Goal: Learn about a topic: Learn about a topic

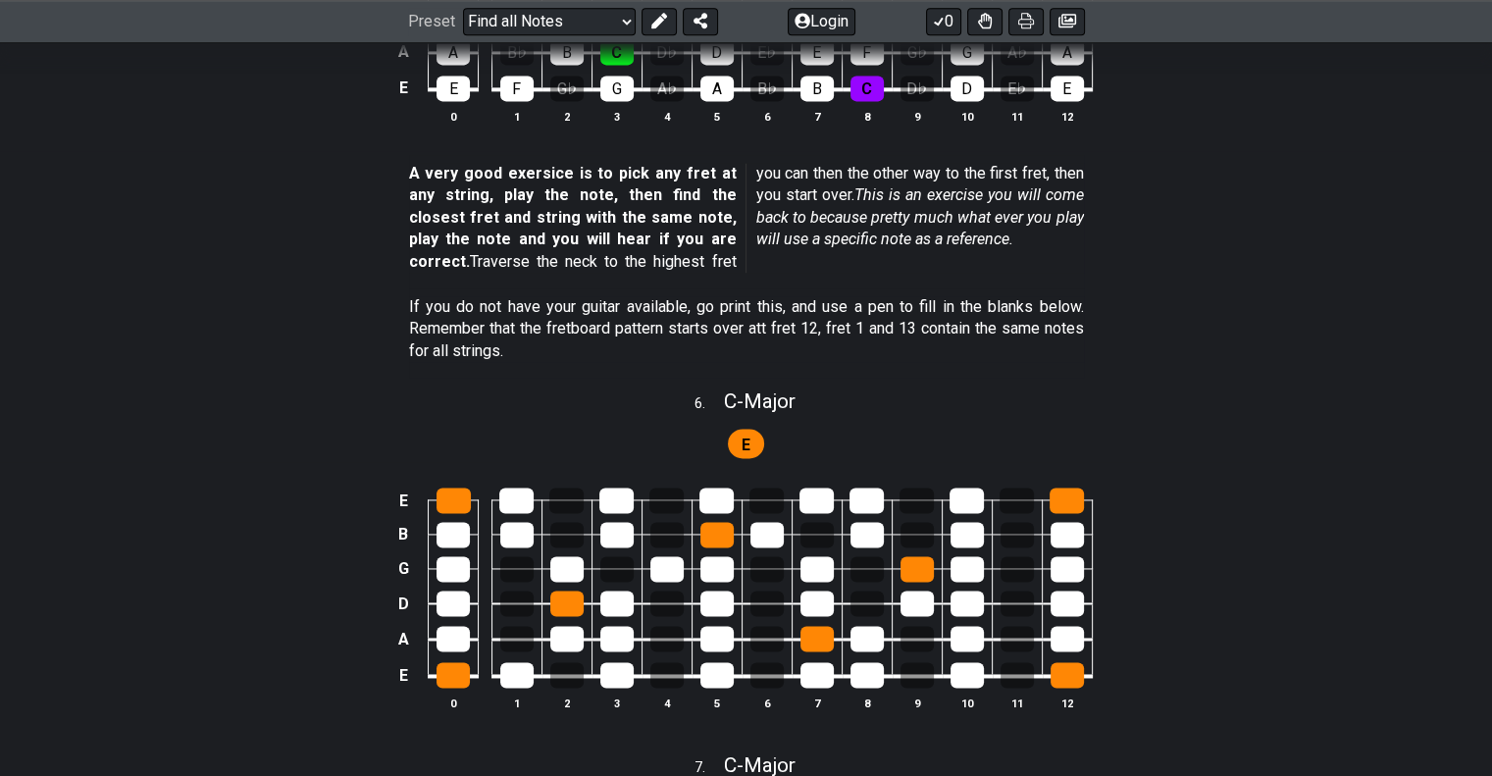
scroll to position [2754, 0]
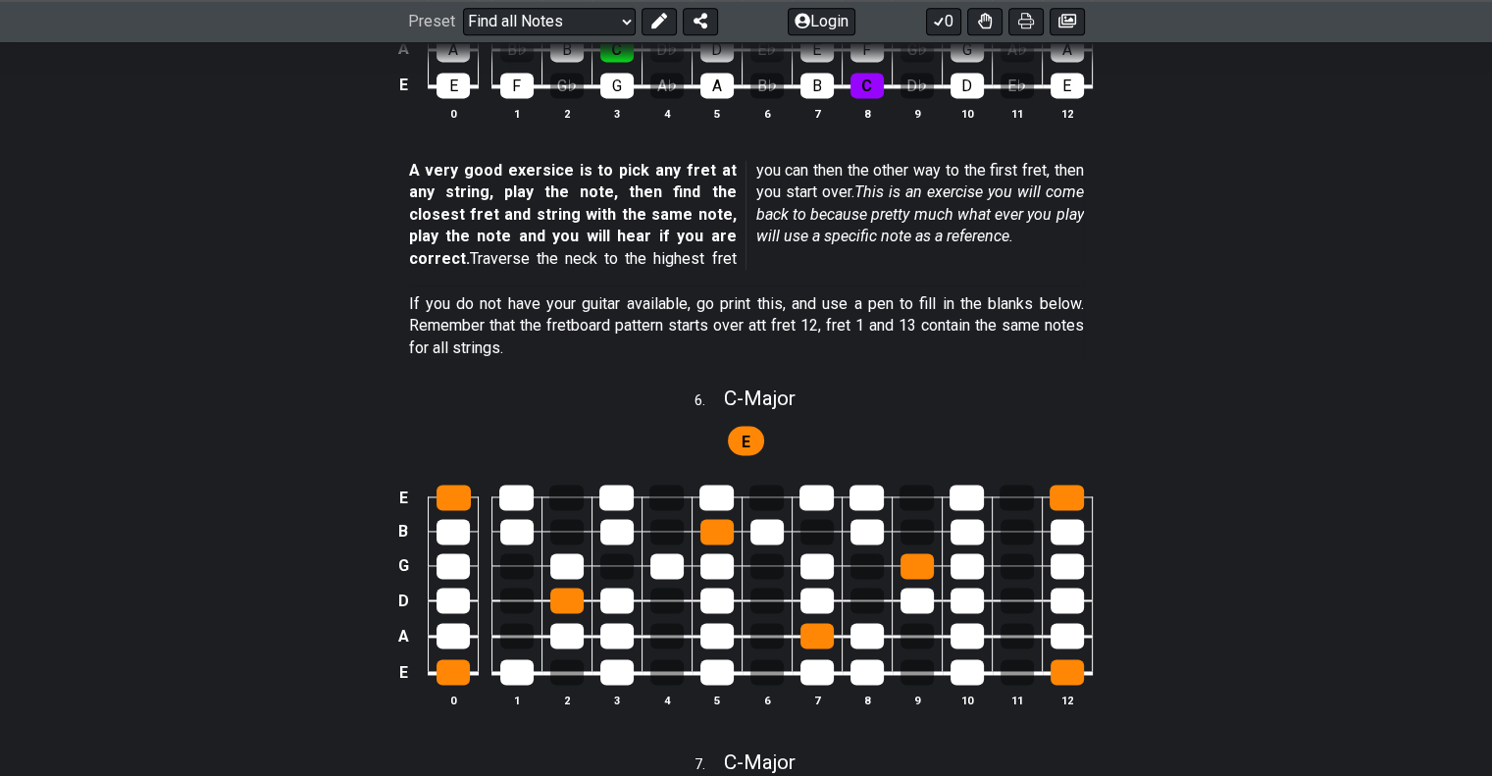
click at [1197, 326] on section "If you do not have your guitar available, go print this, and use a pen to fill …" at bounding box center [746, 330] width 1492 height 89
click at [1129, 222] on section "A very good exersice is to pick any fret at any string, play the note, then fin…" at bounding box center [746, 218] width 1492 height 133
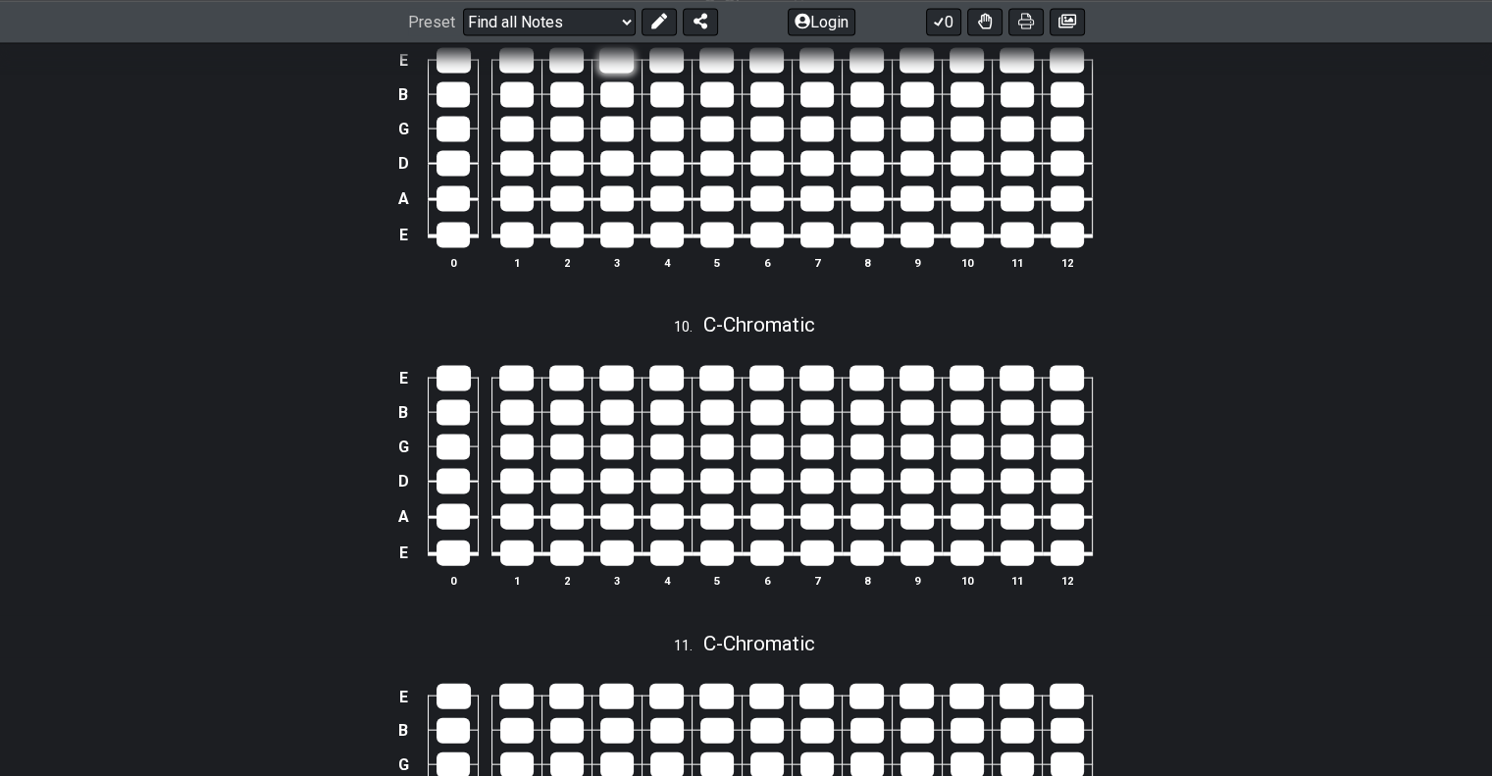
scroll to position [4422, 0]
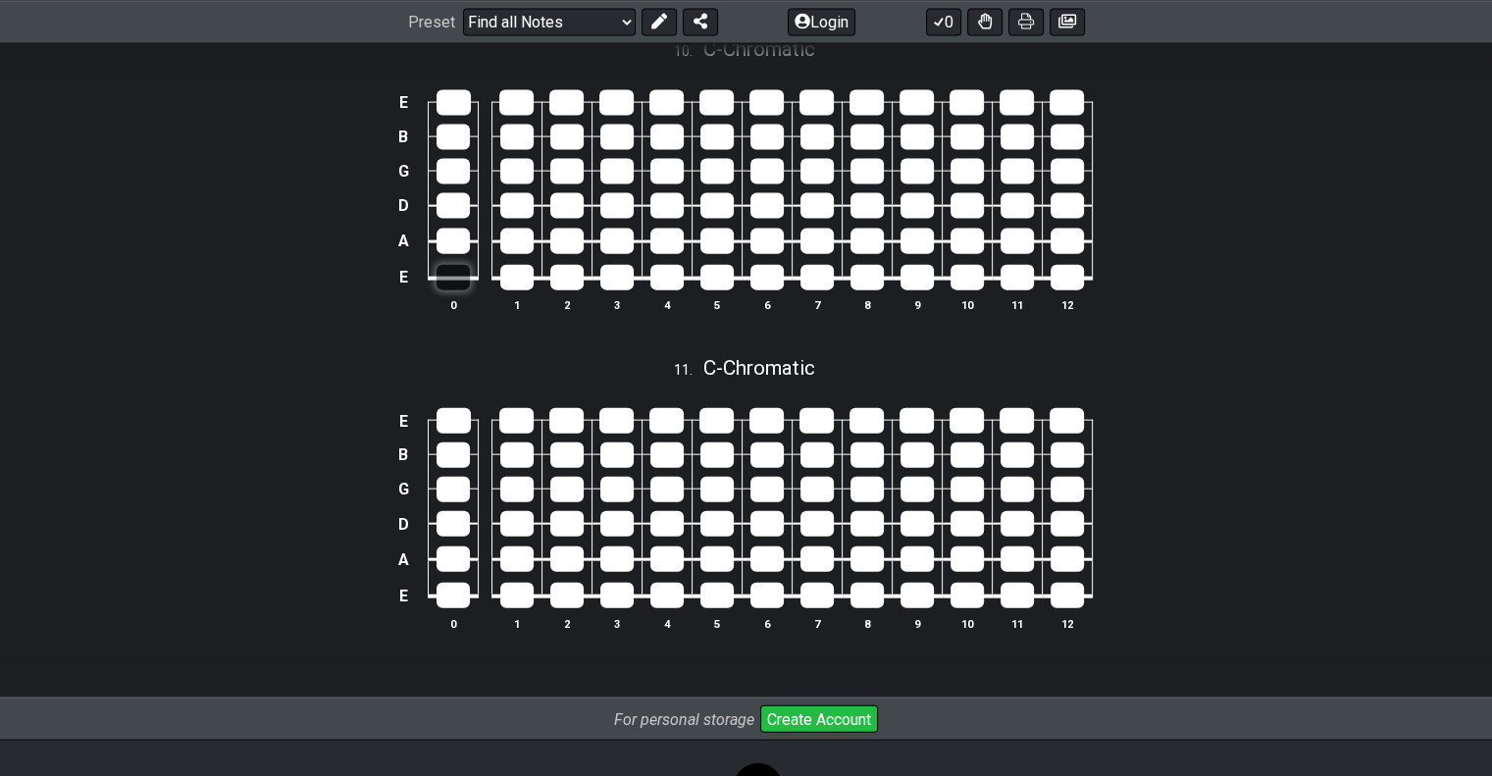
click at [459, 279] on div at bounding box center [453, 278] width 33 height 26
click at [506, 287] on div at bounding box center [516, 278] width 33 height 26
click at [506, 254] on div at bounding box center [516, 242] width 33 height 26
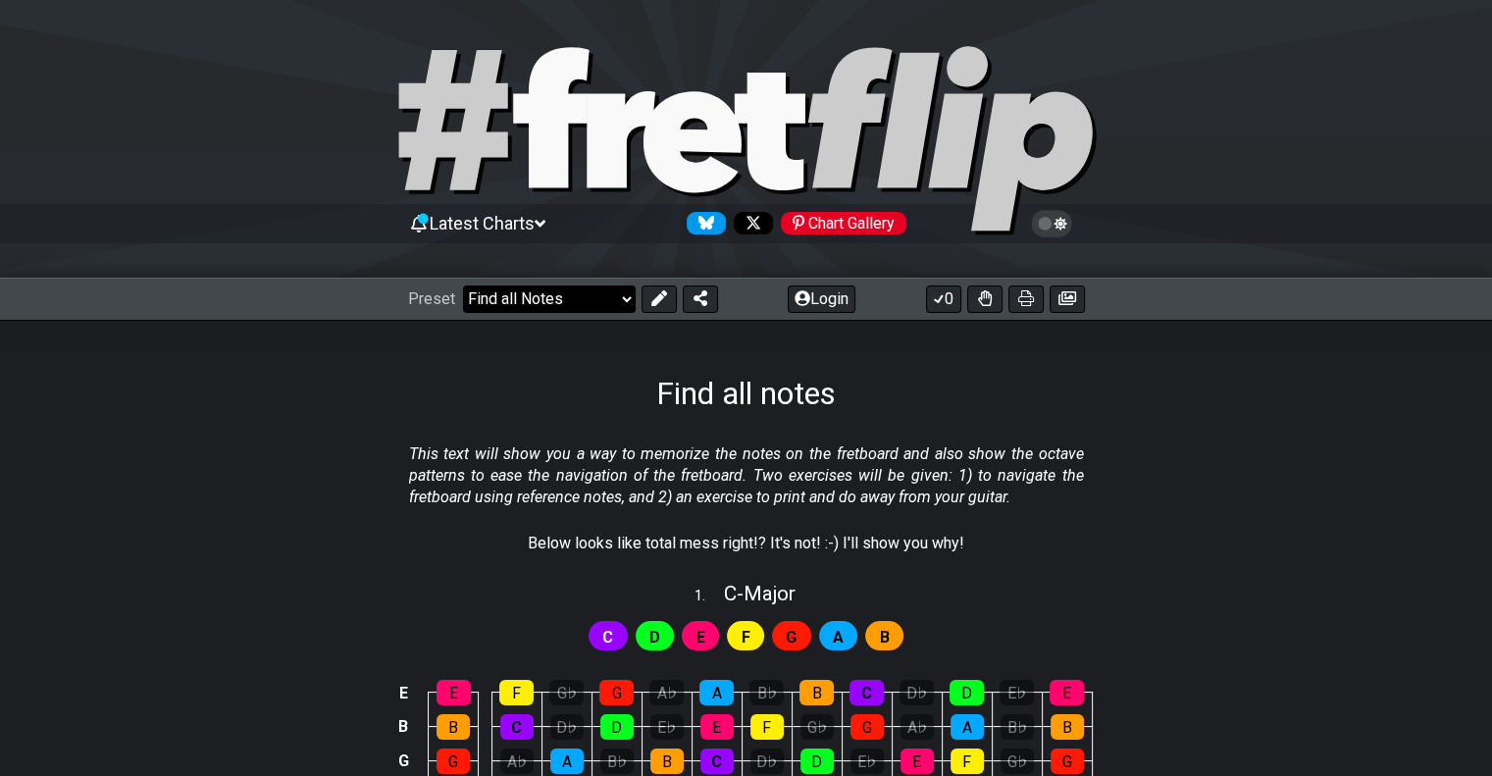
click at [585, 297] on select "Welcome to #fretflip! Initial Preset Custom Preset Minor Pentatonic Major Penta…" at bounding box center [549, 299] width 173 height 27
click at [463, 286] on select "Welcome to #fretflip! Initial Preset Custom Preset Minor Pentatonic Major Penta…" at bounding box center [549, 299] width 173 height 27
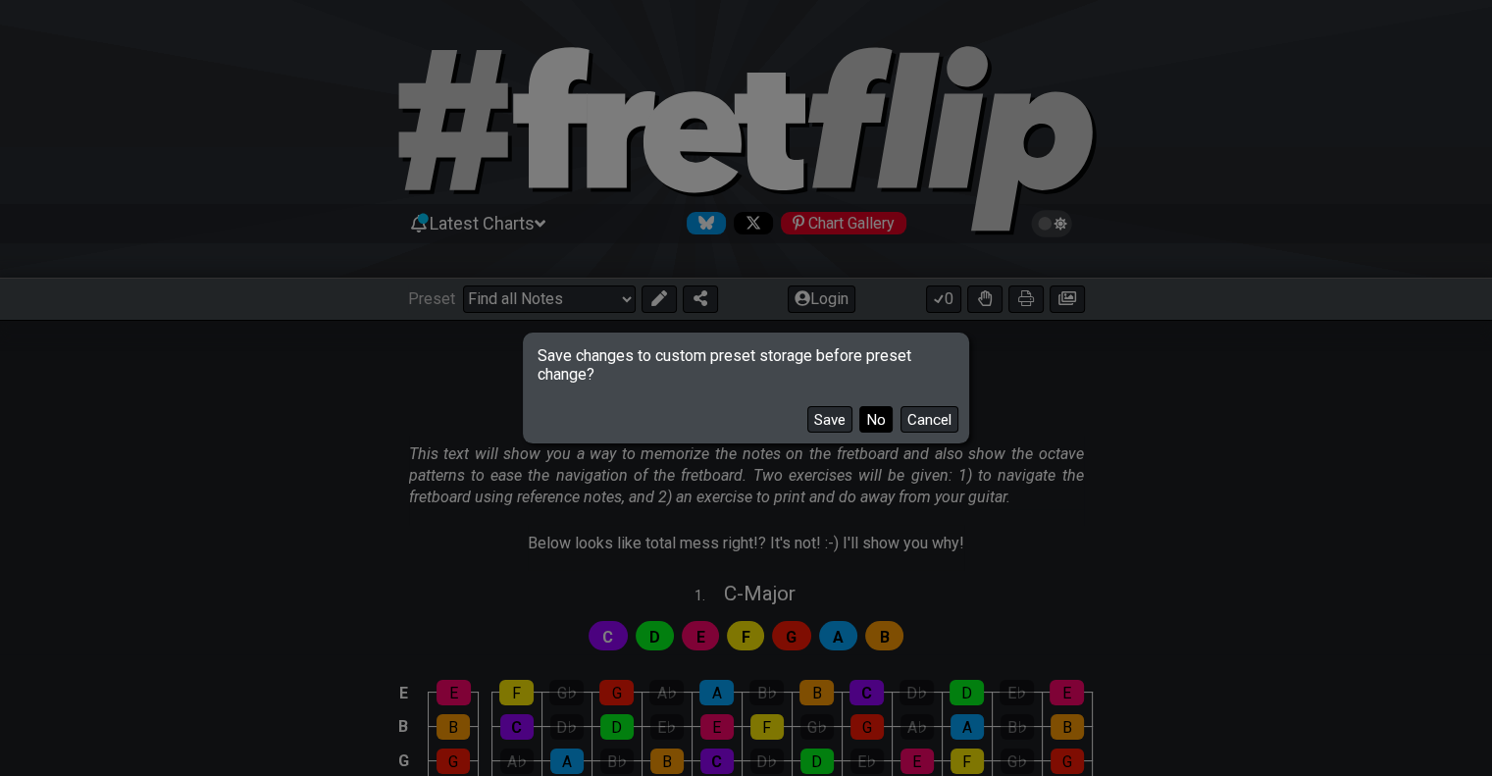
click at [869, 411] on button "No" at bounding box center [876, 419] width 33 height 26
select select "/welcome"
select select "C"
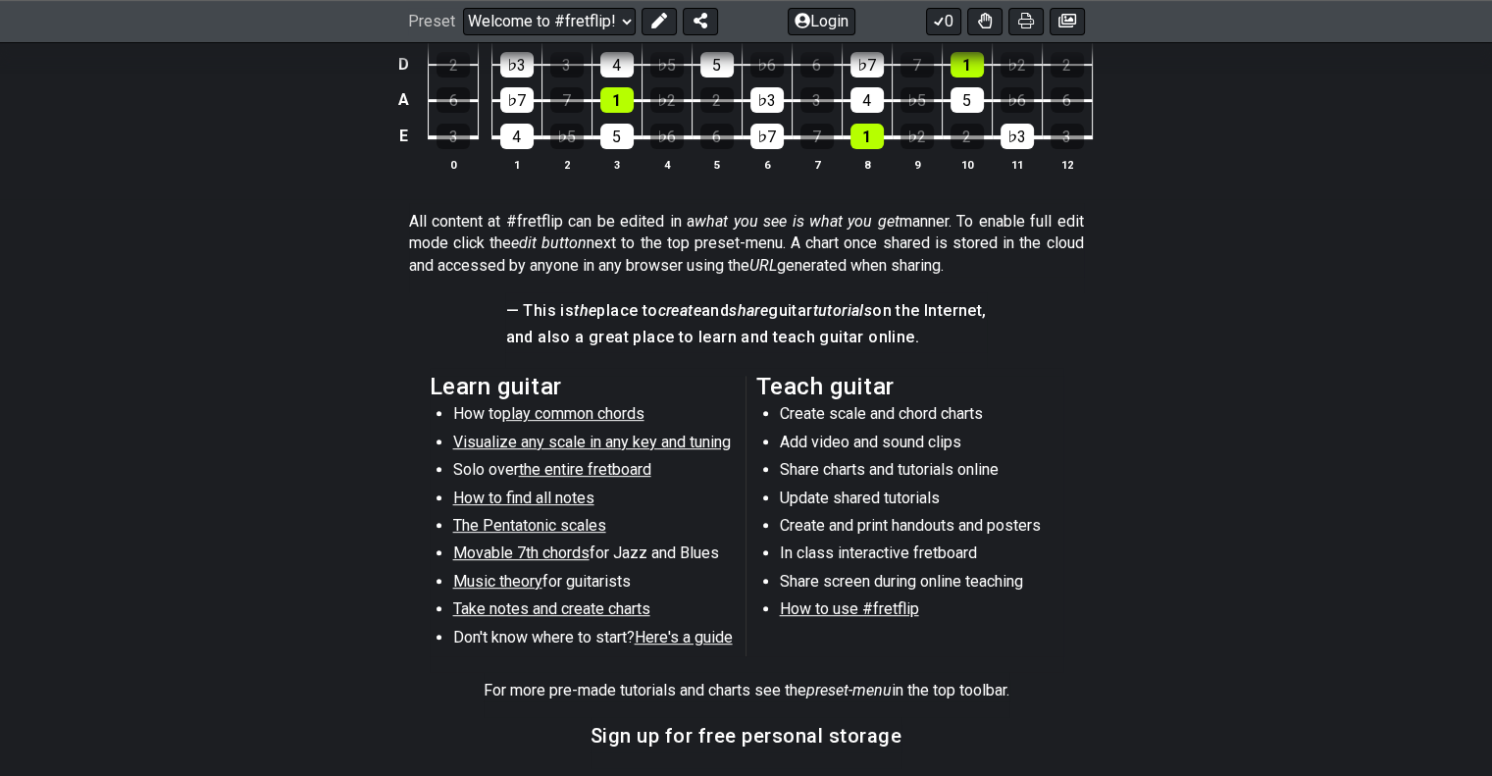
scroll to position [981, 0]
